Goal: Task Accomplishment & Management: Manage account settings

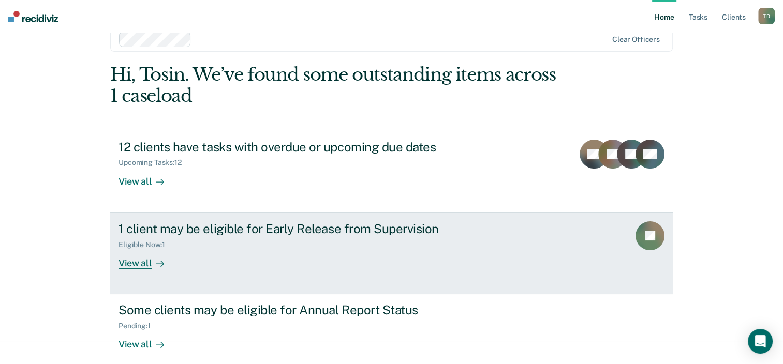
scroll to position [34, 0]
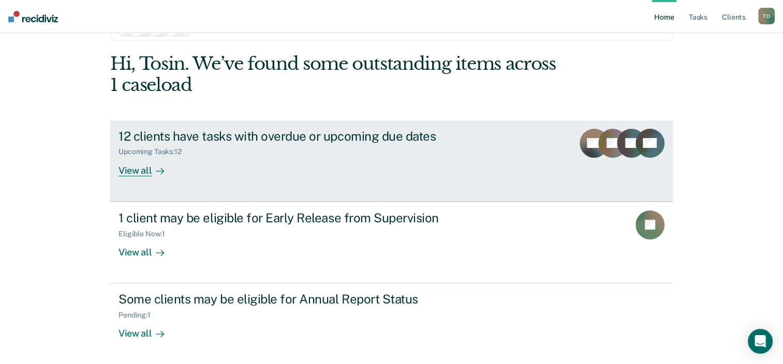
click at [275, 136] on div "12 clients have tasks with overdue or upcoming due dates" at bounding box center [299, 136] width 363 height 15
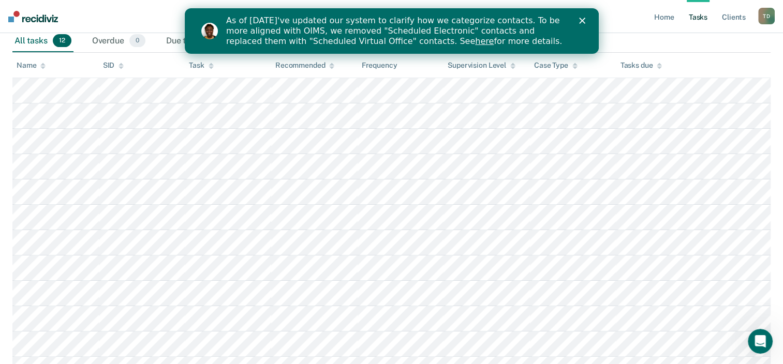
scroll to position [204, 0]
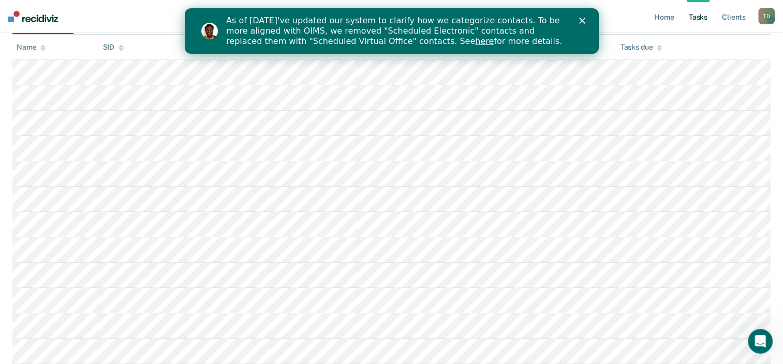
click at [474, 39] on link "here" at bounding box center [483, 41] width 19 height 10
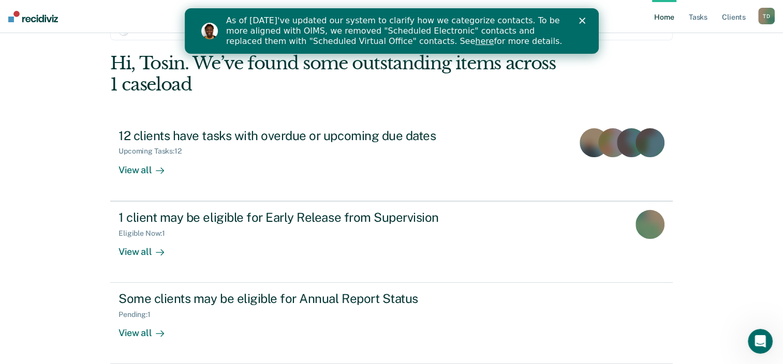
scroll to position [34, 0]
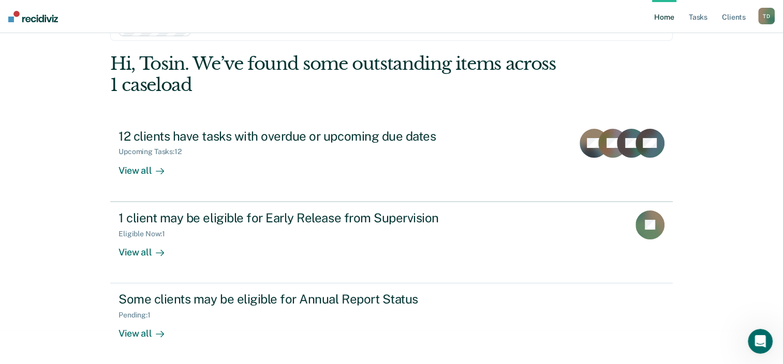
click at [766, 12] on div "T D" at bounding box center [766, 16] width 17 height 17
click at [701, 68] on link "Log Out" at bounding box center [724, 68] width 83 height 9
